Goal: Task Accomplishment & Management: Use online tool/utility

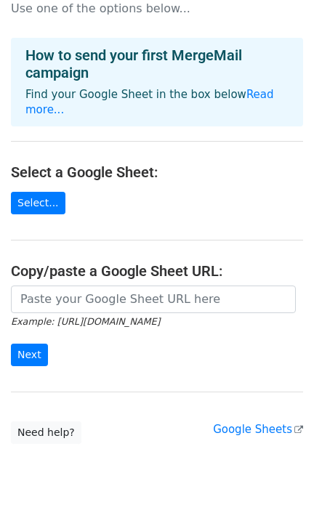
scroll to position [54, 0]
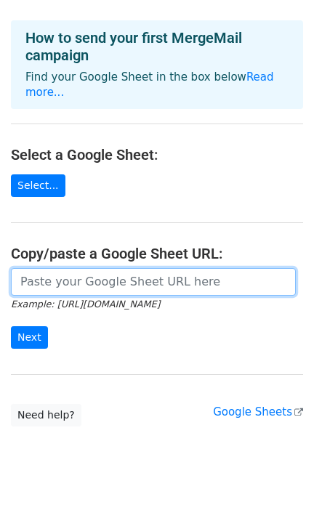
paste input "https://docs.google.com/spreadsheets/d/1I_QEw8Hzu5W4clRRsxekLZj6EYXoX0tv/edit?u…"
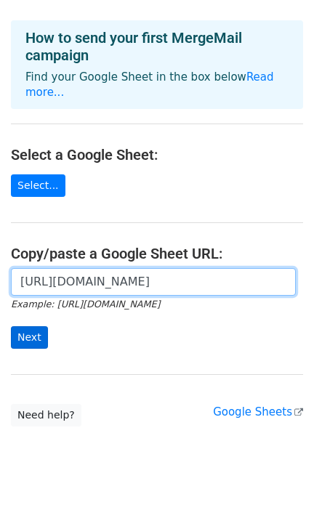
type input "https://docs.google.com/spreadsheets/d/1I_QEw8Hzu5W4clRRsxekLZj6EYXoX0tv/edit?u…"
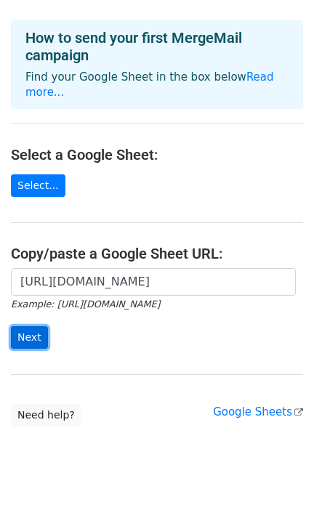
scroll to position [0, 0]
click at [36, 326] on input "Next" at bounding box center [29, 337] width 37 height 23
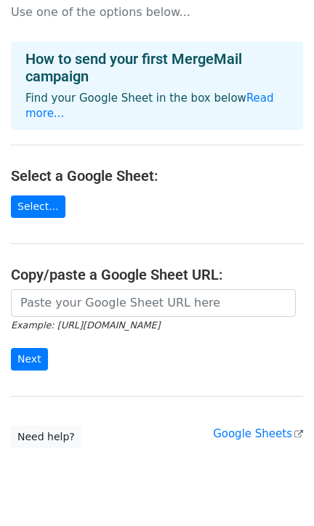
scroll to position [150, 0]
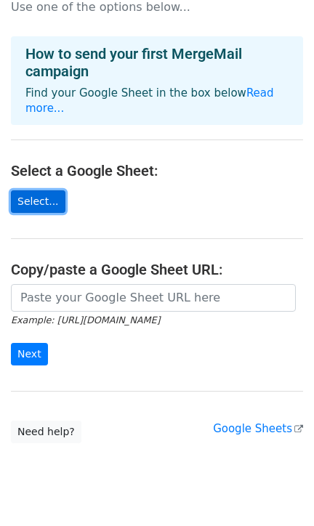
click at [41, 190] on link "Select..." at bounding box center [38, 201] width 54 height 23
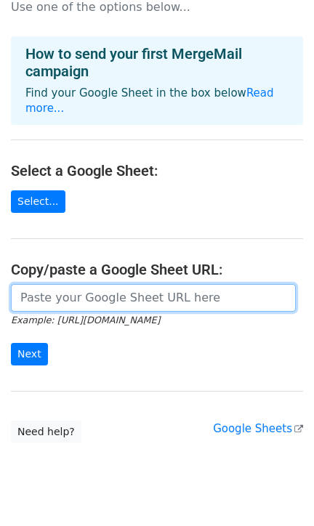
paste input "[URL][DOMAIN_NAME]"
type input "[URL][DOMAIN_NAME]"
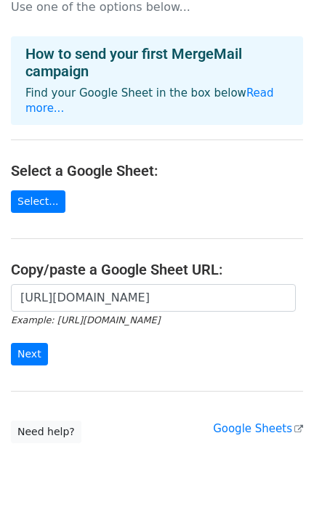
scroll to position [0, 0]
click at [29, 333] on div "[URL][DOMAIN_NAME] Example: [URL][DOMAIN_NAME] Next" at bounding box center [157, 332] width 314 height 96
click at [24, 343] on input "Next" at bounding box center [29, 354] width 37 height 23
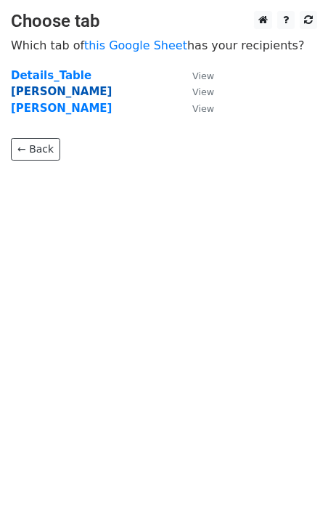
click at [21, 92] on strong "Fabiola" at bounding box center [61, 91] width 101 height 13
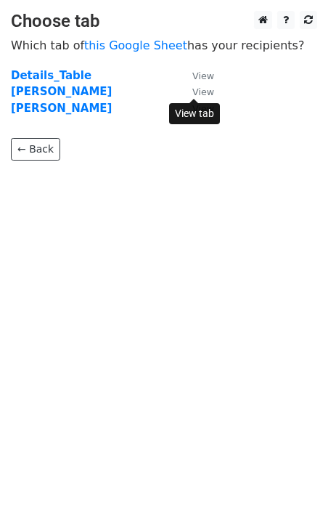
click at [198, 89] on small "View" at bounding box center [203, 91] width 22 height 11
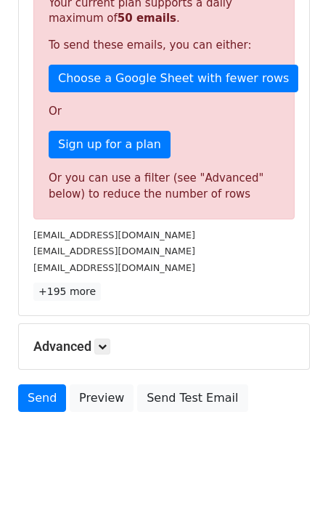
scroll to position [378, 0]
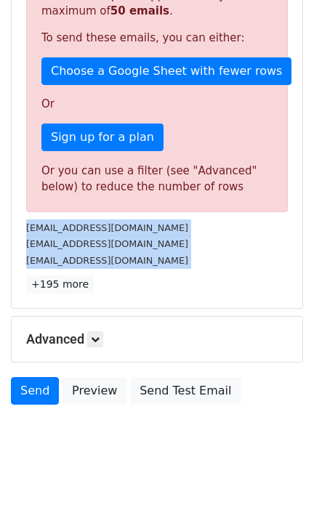
drag, startPoint x: 26, startPoint y: 227, endPoint x: 114, endPoint y: 275, distance: 100.4
click at [114, 275] on div "198 Recipients Sorry, you don't have enough daily email credits to send these e…" at bounding box center [156, 104] width 261 height 380
click at [52, 284] on link "+195 more" at bounding box center [60, 284] width 68 height 18
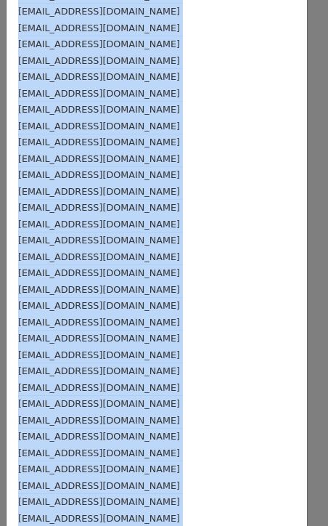
click at [216, 264] on div "pumbawatson@gmail.com" at bounding box center [156, 272] width 277 height 17
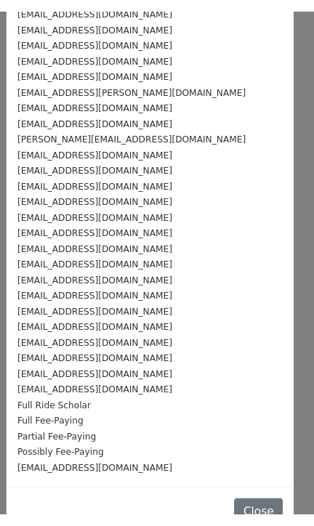
scroll to position [2840, 0]
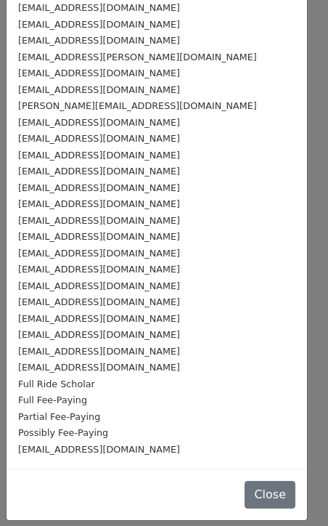
click at [256, 500] on iframe "Chat Widget" at bounding box center [292, 491] width 73 height 70
click at [245, 491] on button "Close" at bounding box center [270, 495] width 51 height 28
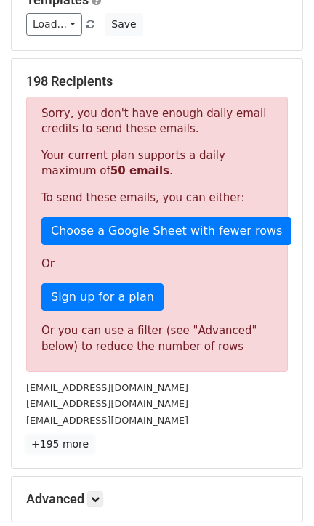
scroll to position [0, 0]
